Goal: Information Seeking & Learning: Learn about a topic

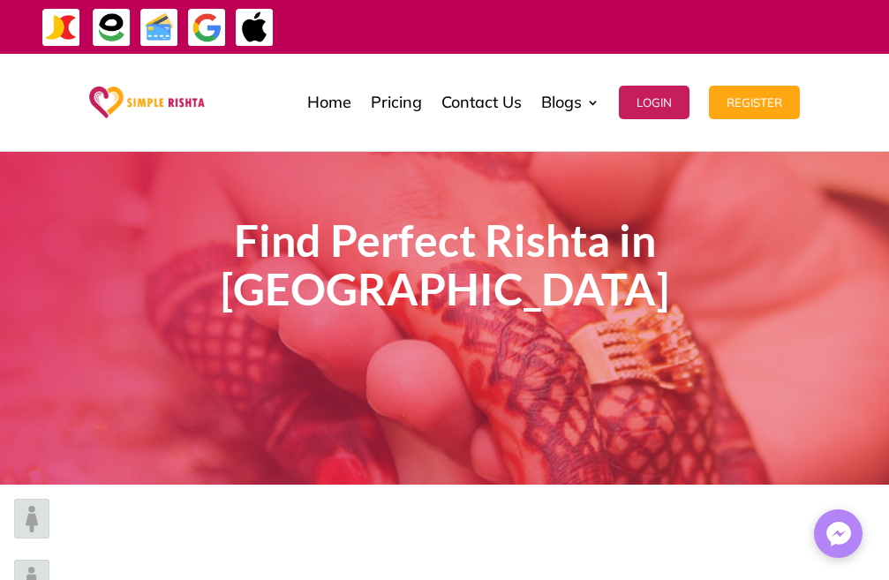
scroll to position [265, 0]
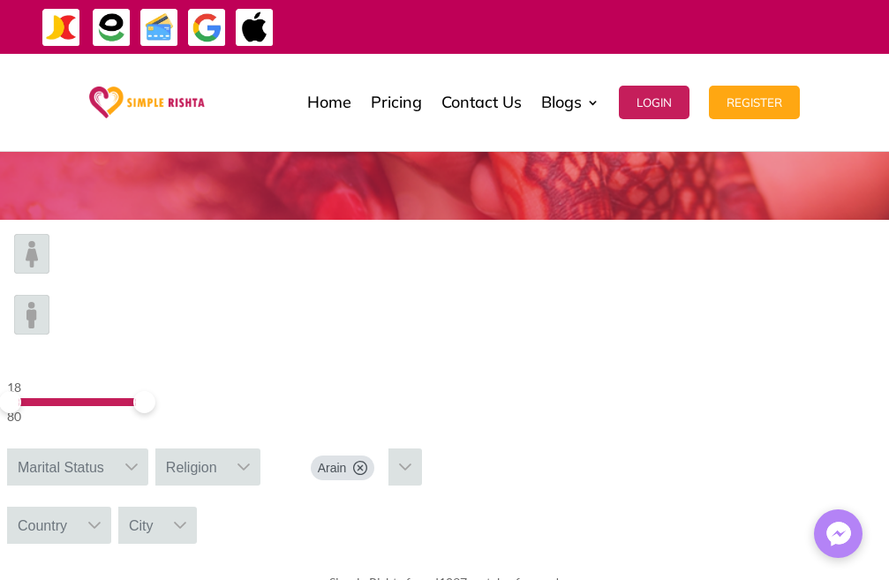
click at [42, 247] on img at bounding box center [31, 254] width 35 height 40
click at [124, 377] on div "18" at bounding box center [74, 387] width 134 height 21
click at [125, 377] on div "18" at bounding box center [74, 387] width 134 height 21
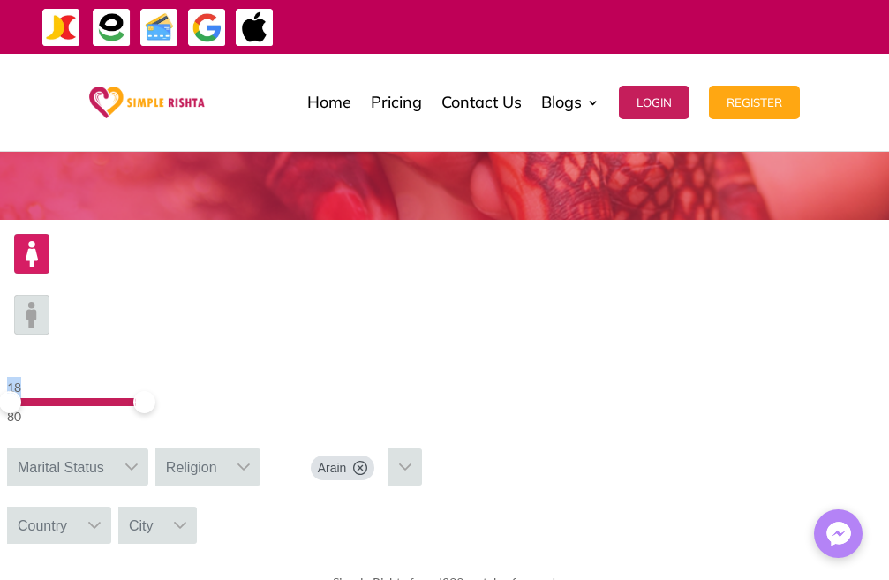
click at [121, 377] on div "18" at bounding box center [74, 387] width 134 height 21
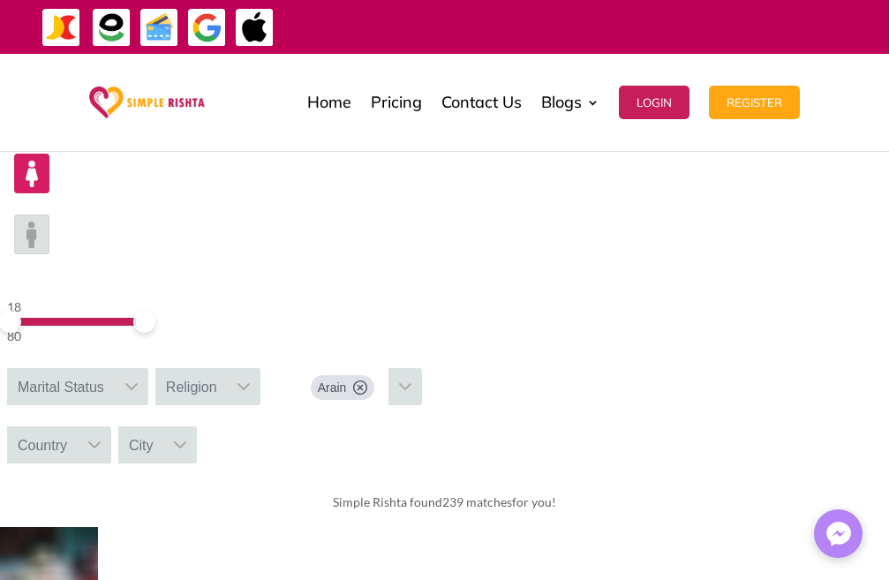
scroll to position [177, 0]
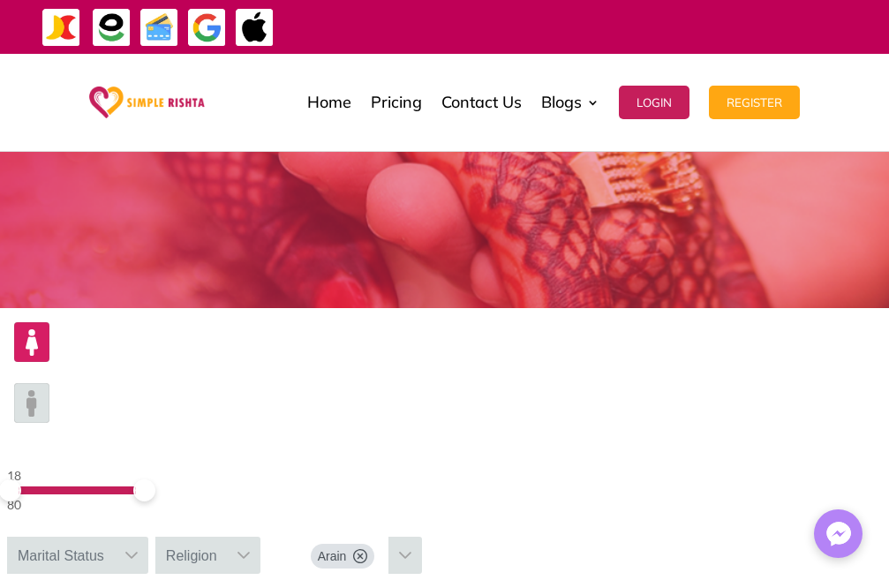
click at [141, 494] on div "80" at bounding box center [74, 504] width 134 height 21
click at [138, 552] on icon at bounding box center [131, 555] width 12 height 7
click at [125, 465] on div "18" at bounding box center [74, 475] width 134 height 21
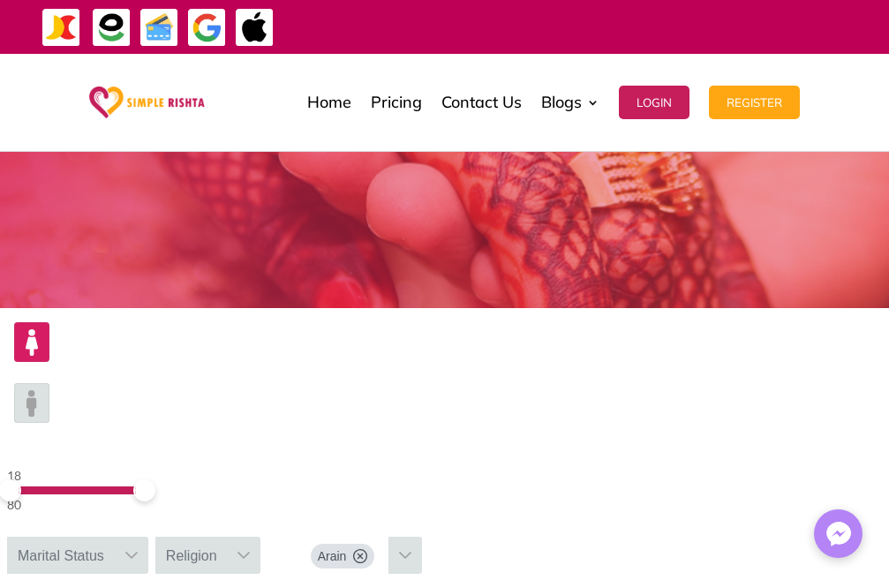
click at [121, 465] on div "18" at bounding box center [74, 475] width 134 height 21
click at [141, 494] on div "80" at bounding box center [74, 504] width 134 height 21
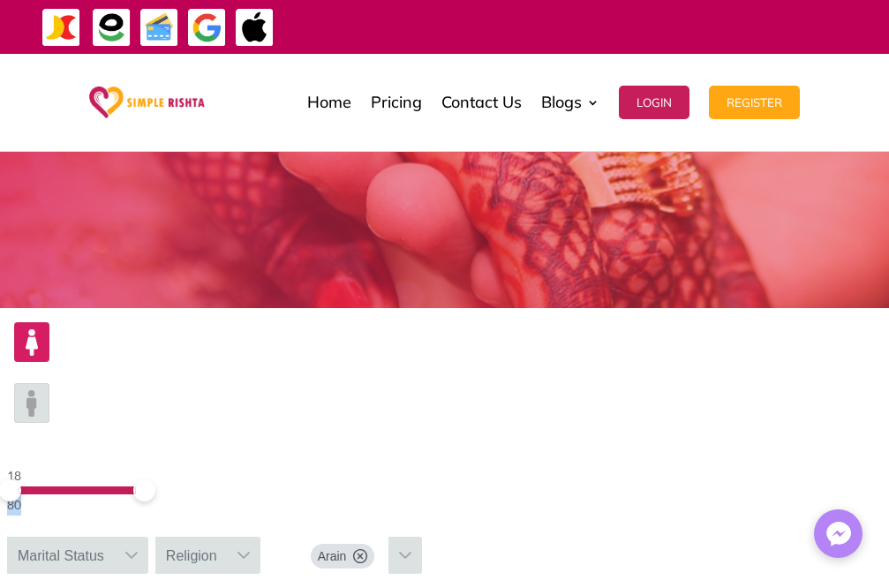
click at [139, 548] on icon at bounding box center [131, 555] width 14 height 14
click at [251, 548] on icon at bounding box center [244, 555] width 14 height 14
drag, startPoint x: 505, startPoint y: 461, endPoint x: 500, endPoint y: 489, distance: 28.6
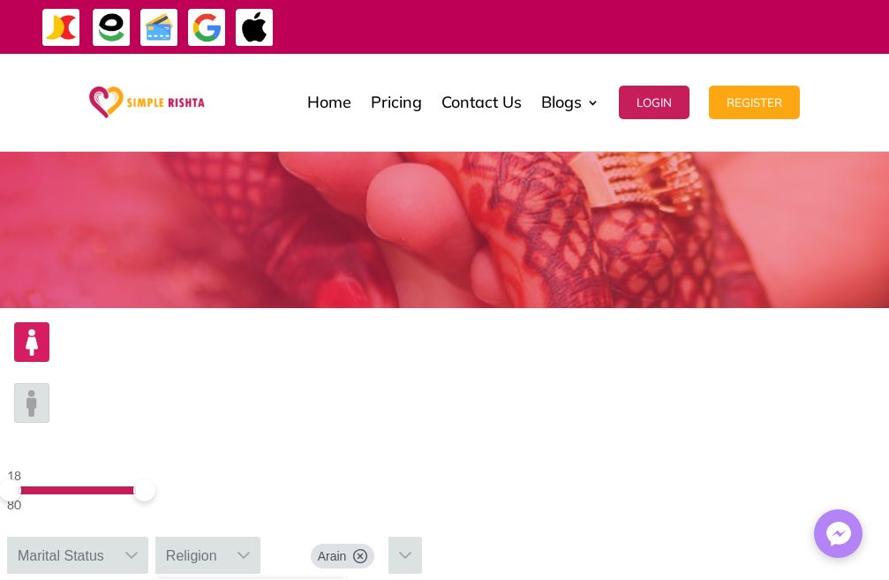
scroll to position [103, 0]
click at [763, 402] on div "18 80 Marital Status [DEMOGRAPHIC_DATA] 7 results are available [PERSON_NAME][D…" at bounding box center [444, 477] width 889 height 338
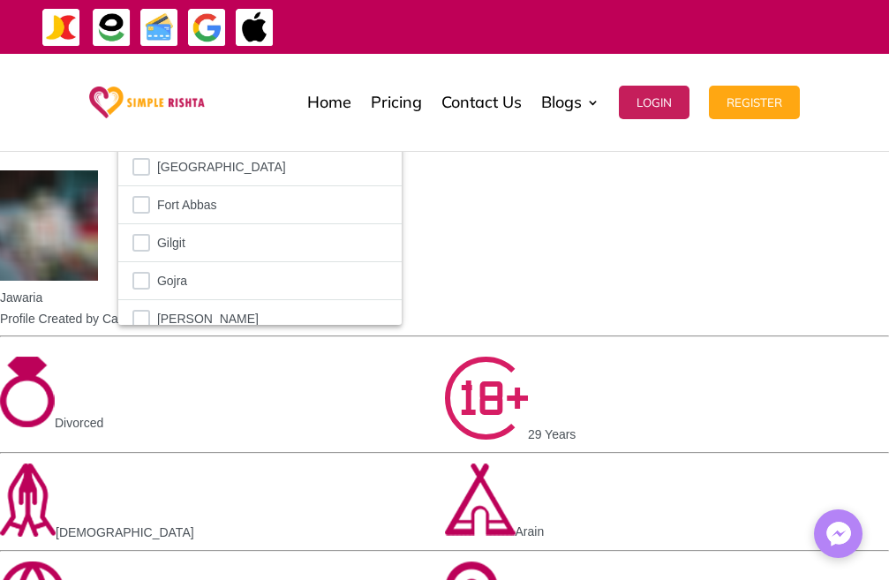
scroll to position [706, 0]
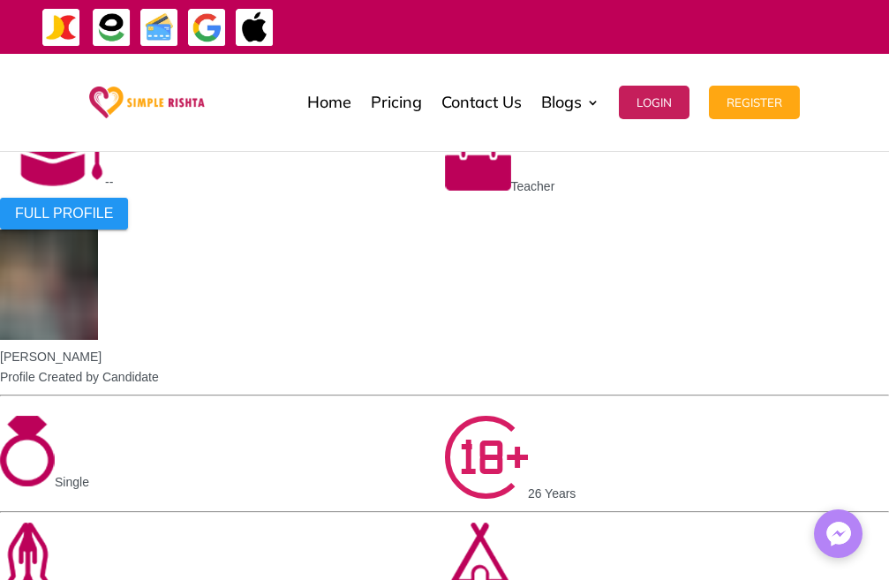
scroll to position [1324, 0]
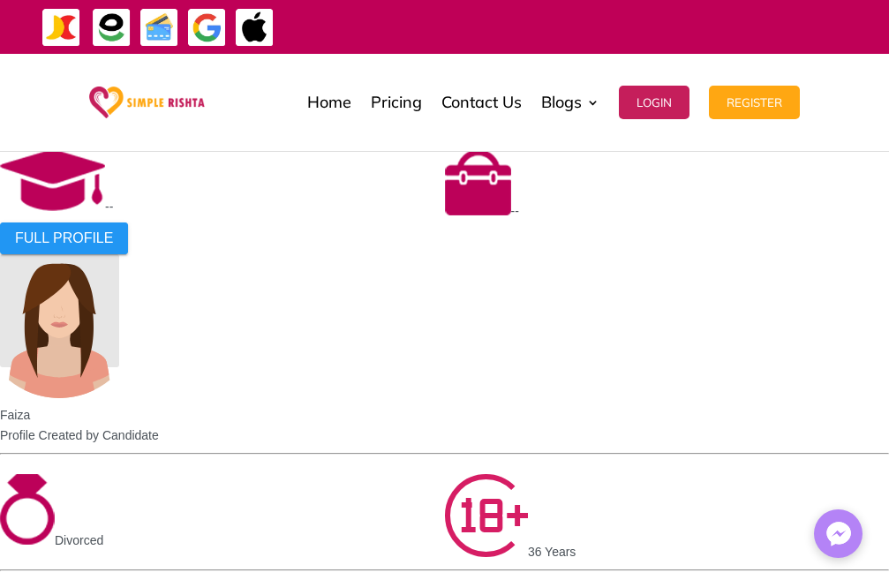
scroll to position [1236, 0]
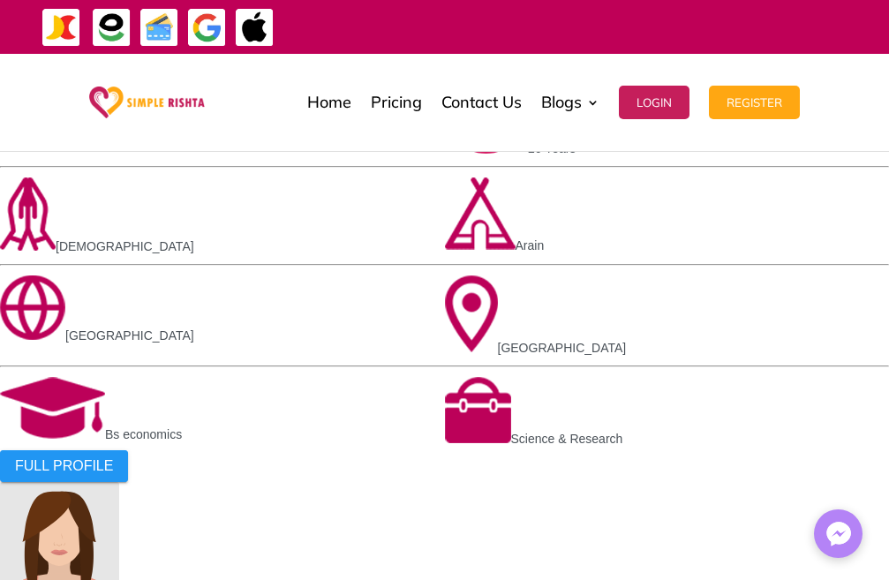
scroll to position [1433, 0]
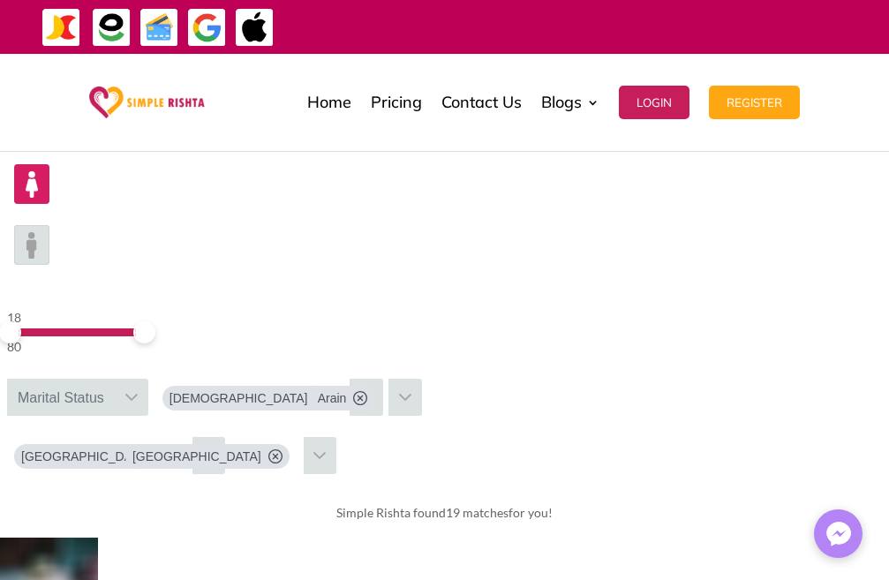
scroll to position [286, 0]
